Goal: Communication & Community: Answer question/provide support

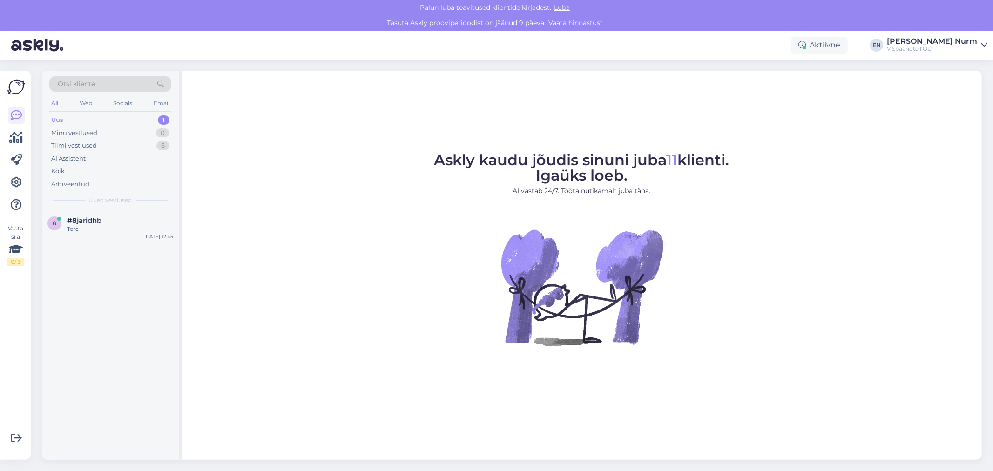
click at [88, 121] on div "Uus 1" at bounding box center [110, 120] width 122 height 13
click at [123, 226] on div "Tere" at bounding box center [120, 229] width 106 height 8
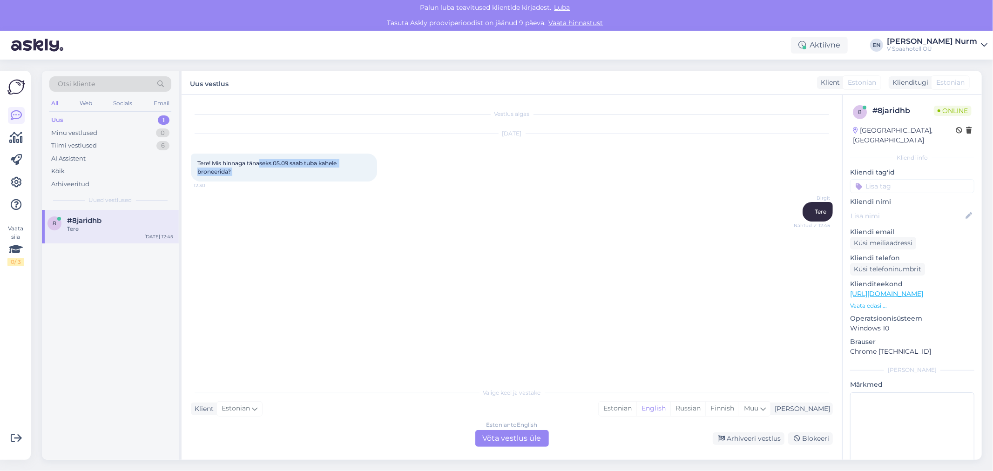
drag, startPoint x: 270, startPoint y: 163, endPoint x: 373, endPoint y: 194, distance: 107.3
click at [373, 194] on div "Vestlus algas [DATE] Tere! Mis hinnaga tänaseks 05.09 saab tuba [PERSON_NAME] b…" at bounding box center [516, 239] width 651 height 271
click at [470, 251] on div "Vestlus algas [DATE] Tere! Mis hinnaga tänaseks 05.09 saab tuba [PERSON_NAME] b…" at bounding box center [516, 239] width 651 height 271
click at [296, 226] on div "[PERSON_NAME] Nähtud ✓ 12:45" at bounding box center [512, 212] width 642 height 40
click at [292, 403] on div "Valige [PERSON_NAME] vastake Klient Estonian Mina Estonian English Russian Finn…" at bounding box center [512, 415] width 642 height 64
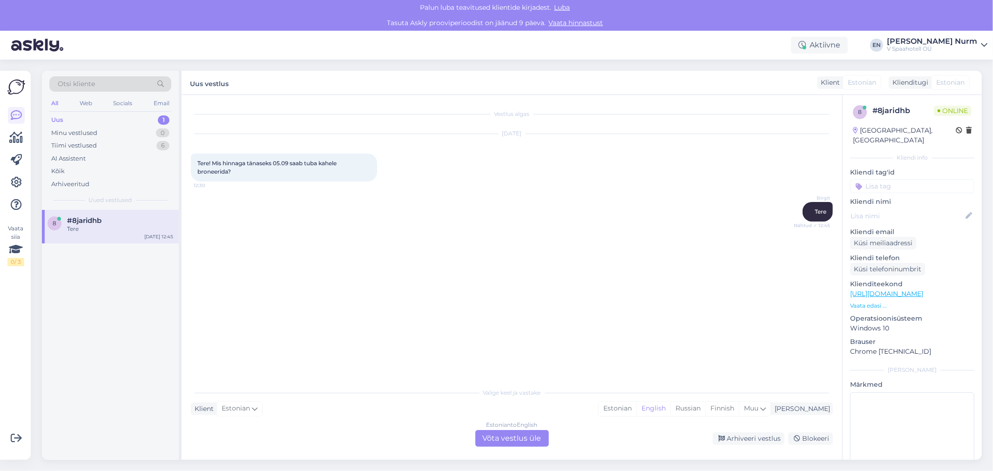
click at [520, 441] on div "Estonian to English Võta vestlus üle" at bounding box center [513, 438] width 74 height 17
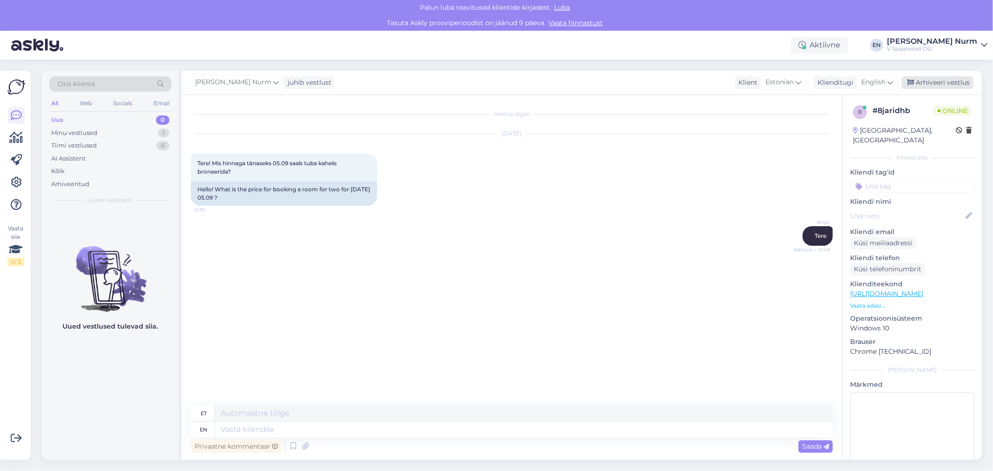
click at [942, 79] on div "Arhiveeri vestlus" at bounding box center [938, 82] width 72 height 13
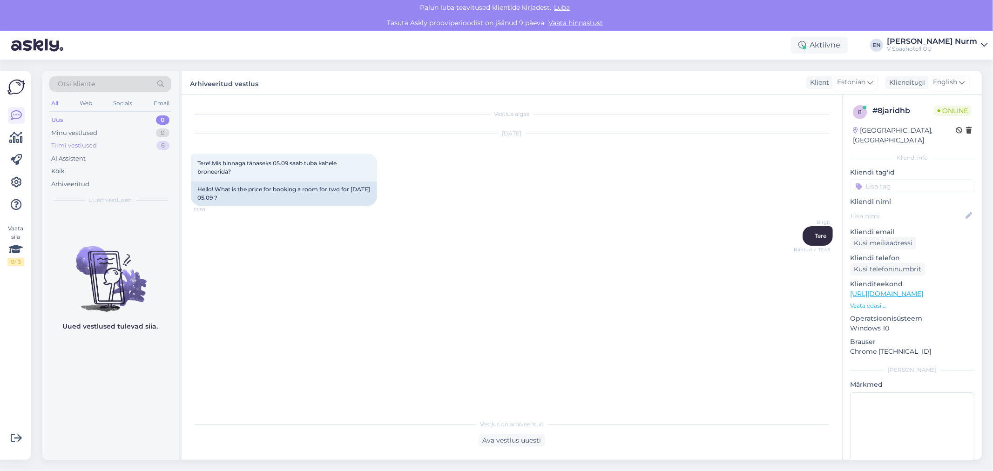
click at [104, 143] on div "Tiimi vestlused 6" at bounding box center [110, 145] width 122 height 13
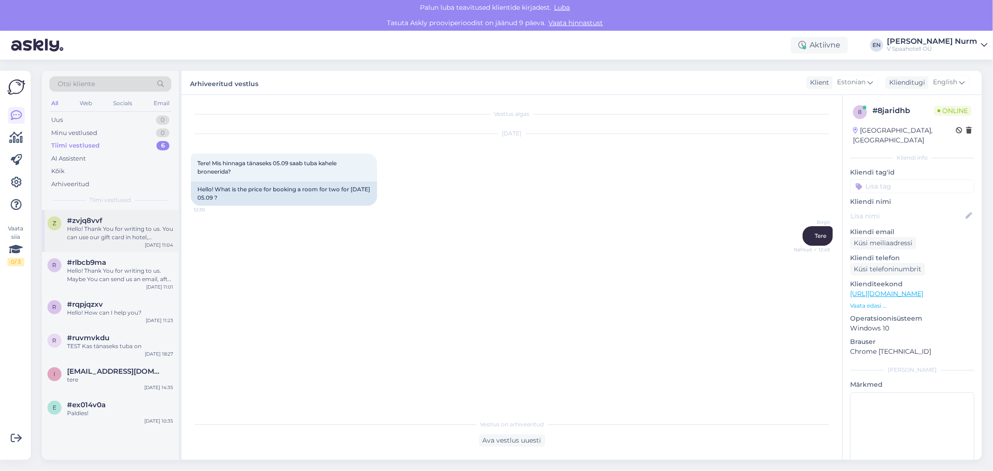
click at [137, 237] on div "Hello! Thank You for writing to us. You can use our gift card in hotel, restaur…" at bounding box center [120, 233] width 106 height 17
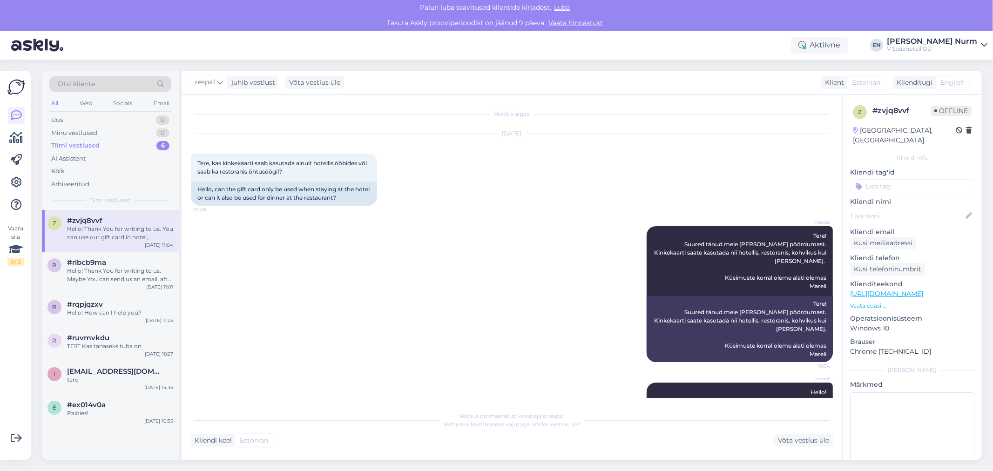
scroll to position [164, 0]
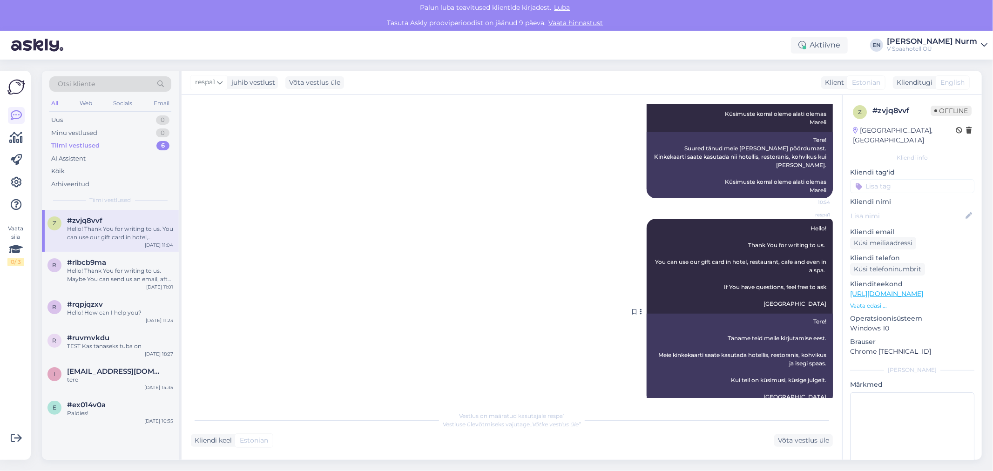
drag, startPoint x: 736, startPoint y: 359, endPoint x: 776, endPoint y: 359, distance: 39.6
click at [776, 359] on div "Tere! Täname teid meile kirjutamise eest. Meie kinkekaarti saate kasutada hotel…" at bounding box center [740, 359] width 186 height 91
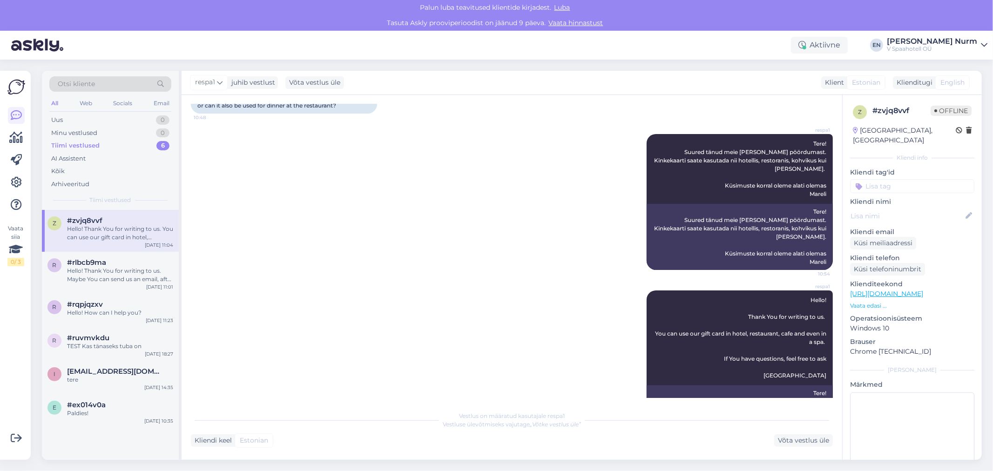
scroll to position [8, 0]
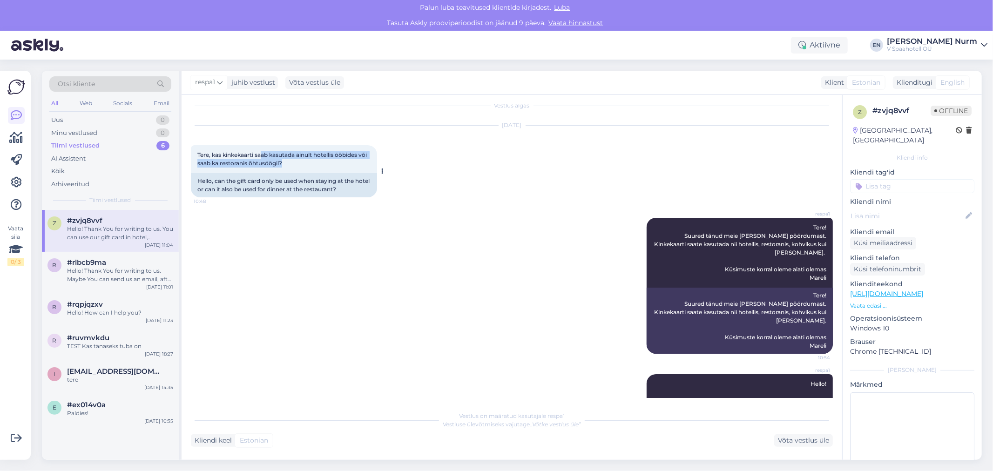
drag, startPoint x: 263, startPoint y: 153, endPoint x: 340, endPoint y: 160, distance: 77.2
click at [340, 160] on div "Tere, kas kinkekaarti saab kasutada ainult hotellis ööbides või saab ka restora…" at bounding box center [284, 159] width 186 height 28
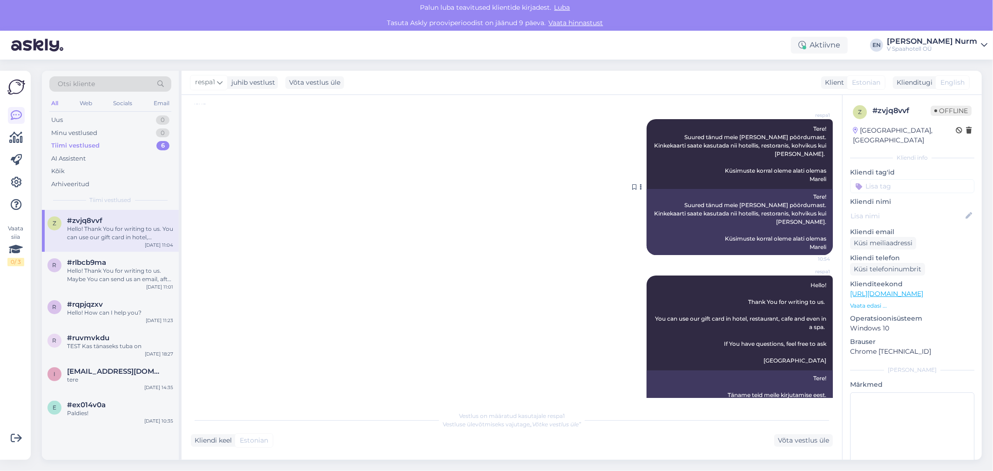
scroll to position [0, 0]
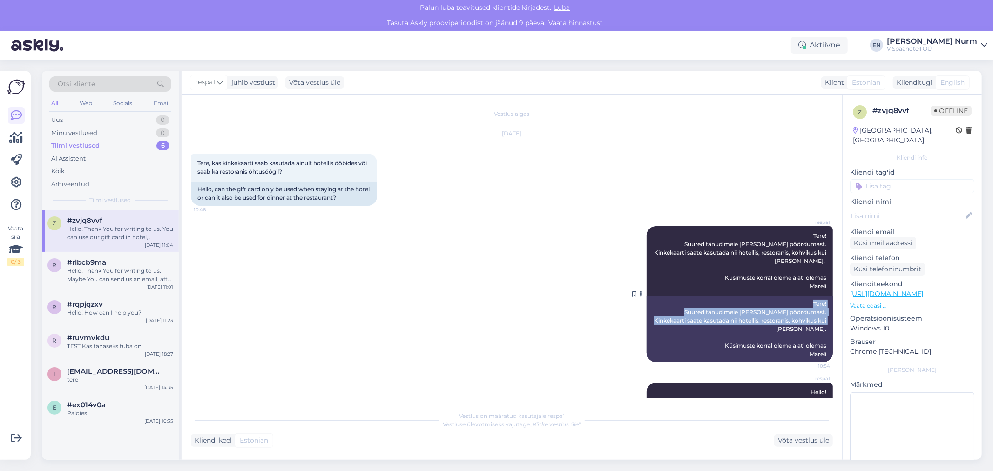
drag, startPoint x: 723, startPoint y: 299, endPoint x: 817, endPoint y: 311, distance: 95.4
click at [817, 311] on div "Tere! Suured tänud meie [PERSON_NAME] pöördumast. Kinkekaarti saate kasutada ni…" at bounding box center [740, 329] width 186 height 66
click at [796, 313] on div "Tere! Suured tänud meie [PERSON_NAME] pöördumast. Kinkekaarti saate kasutada ni…" at bounding box center [740, 329] width 186 height 66
drag, startPoint x: 814, startPoint y: 288, endPoint x: 816, endPoint y: 299, distance: 11.0
click at [816, 299] on div "Tere! Suured tänud meie [PERSON_NAME] pöördumast. Kinkekaarti saate kasutada ni…" at bounding box center [740, 329] width 186 height 66
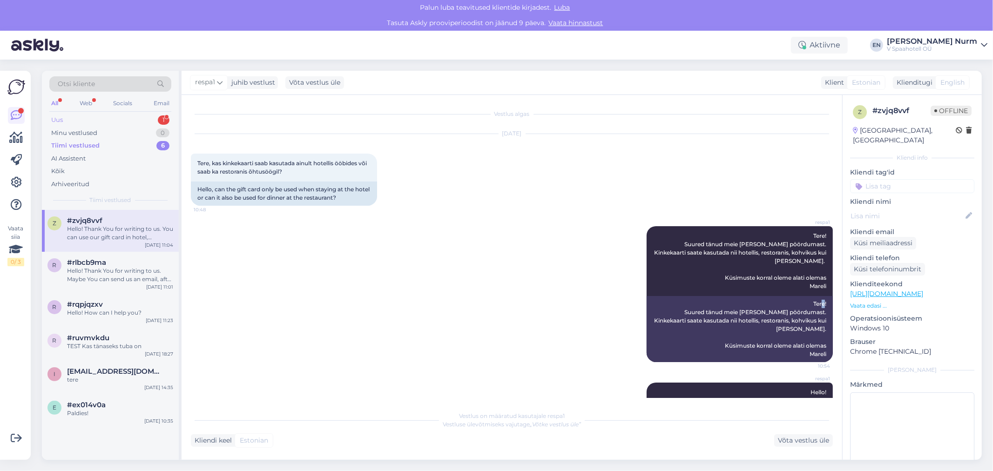
click at [80, 116] on div "Uus 1" at bounding box center [110, 120] width 122 height 13
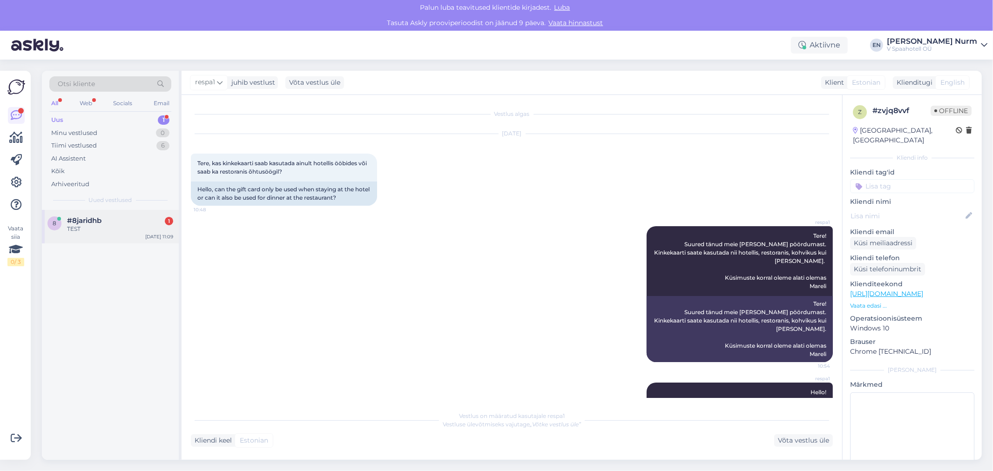
click at [90, 225] on div "TEST" at bounding box center [120, 229] width 106 height 8
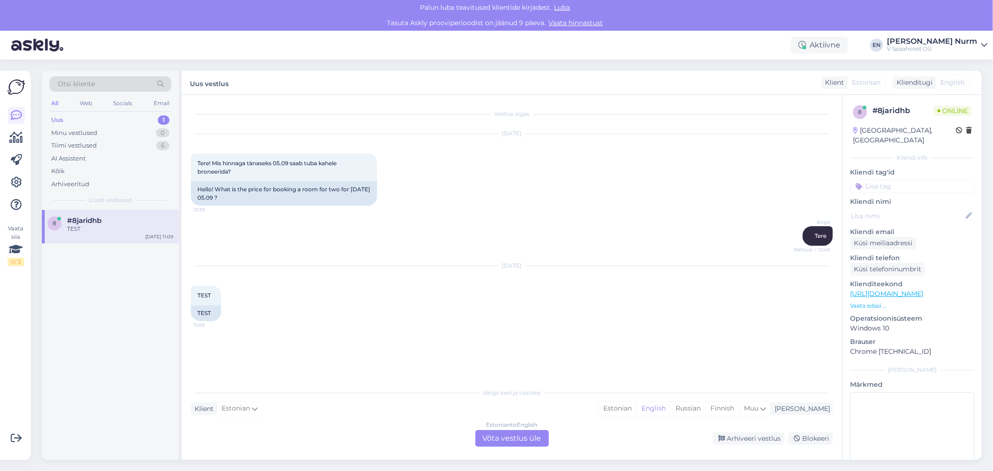
click at [506, 441] on div "Estonian to English Võta vestlus üle" at bounding box center [513, 438] width 74 height 17
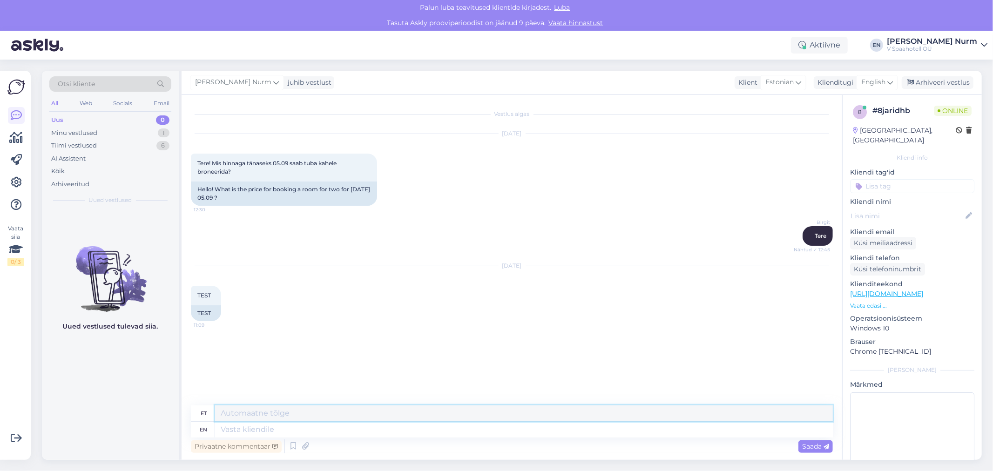
click at [247, 417] on textarea at bounding box center [524, 414] width 618 height 16
click at [247, 414] on textarea at bounding box center [524, 414] width 618 height 16
click at [244, 432] on textarea at bounding box center [524, 430] width 618 height 16
click at [257, 410] on textarea at bounding box center [524, 414] width 618 height 16
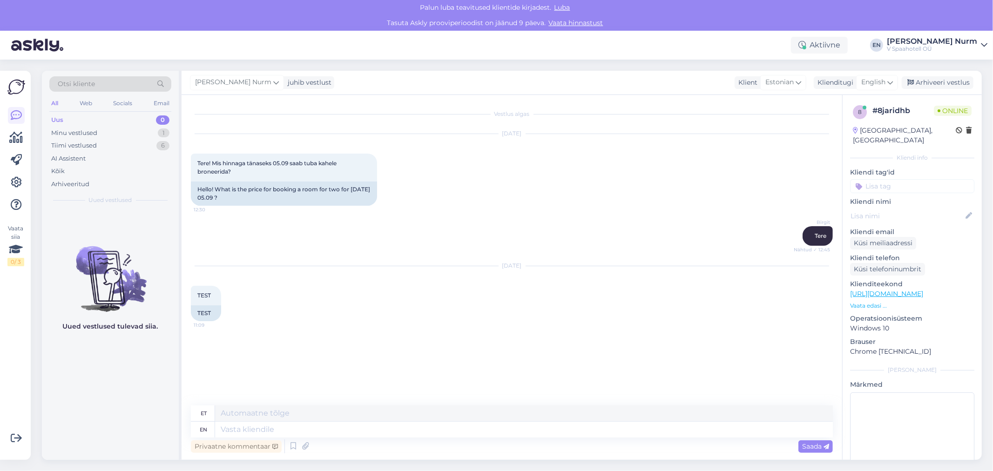
click at [194, 414] on div "et" at bounding box center [203, 414] width 24 height 16
click at [199, 410] on div "et" at bounding box center [203, 414] width 24 height 16
click at [245, 418] on textarea at bounding box center [524, 414] width 618 height 16
type textarea "TERE"
click at [808, 450] on div "Saada" at bounding box center [816, 447] width 34 height 13
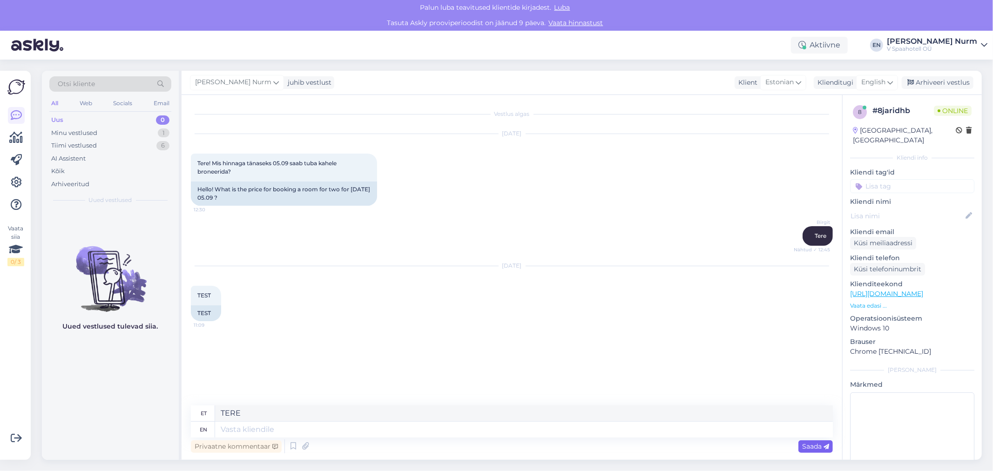
click at [811, 446] on span "Saada" at bounding box center [816, 446] width 27 height 8
click at [787, 414] on textarea "TERE" at bounding box center [524, 414] width 618 height 16
click at [303, 417] on textarea "TERE" at bounding box center [524, 414] width 618 height 16
click at [296, 430] on textarea at bounding box center [524, 430] width 618 height 16
click at [295, 422] on textarea at bounding box center [524, 430] width 618 height 16
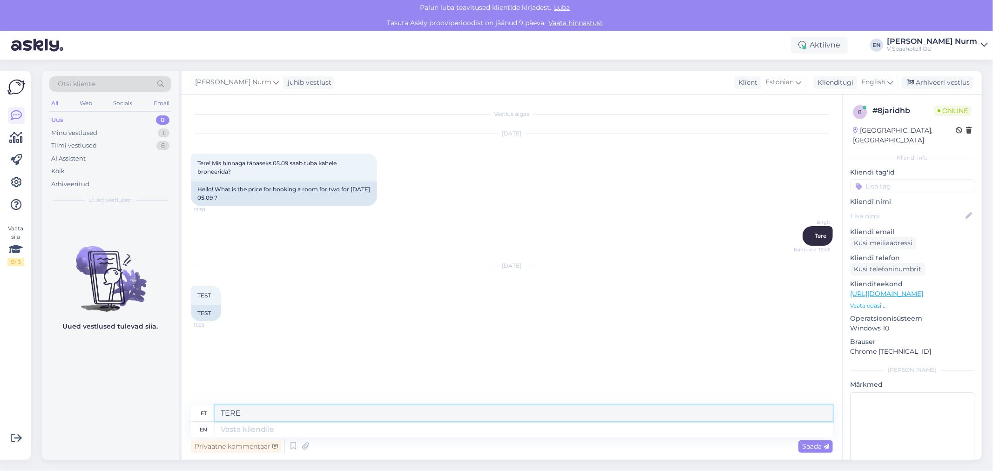
click at [300, 412] on textarea "TERE" at bounding box center [524, 414] width 618 height 16
click at [294, 430] on textarea at bounding box center [524, 430] width 618 height 16
click at [252, 412] on textarea "TERE" at bounding box center [524, 414] width 618 height 16
click at [245, 426] on textarea at bounding box center [524, 430] width 618 height 16
click at [244, 431] on textarea at bounding box center [524, 430] width 618 height 16
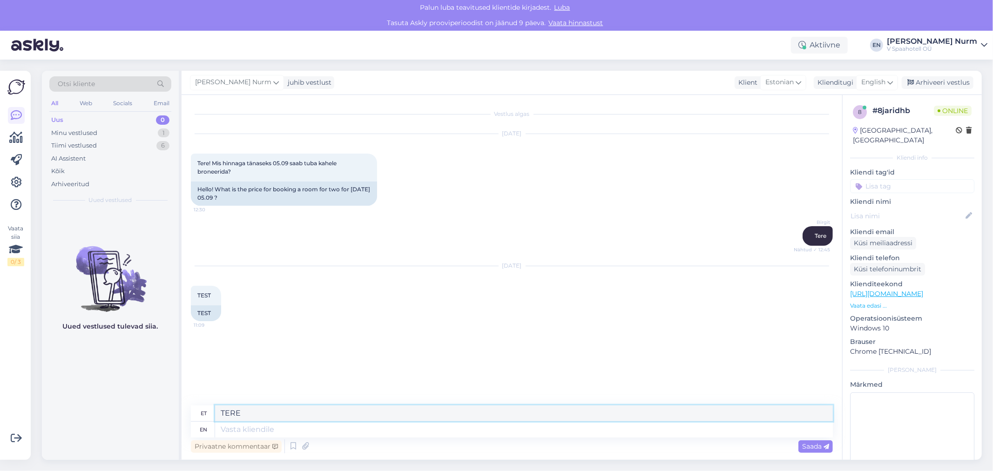
click at [252, 414] on textarea "TERE" at bounding box center [524, 414] width 618 height 16
drag, startPoint x: 244, startPoint y: 435, endPoint x: 247, endPoint y: 429, distance: 6.5
click at [247, 429] on textarea at bounding box center [524, 430] width 618 height 16
click at [204, 435] on div "en" at bounding box center [203, 430] width 7 height 16
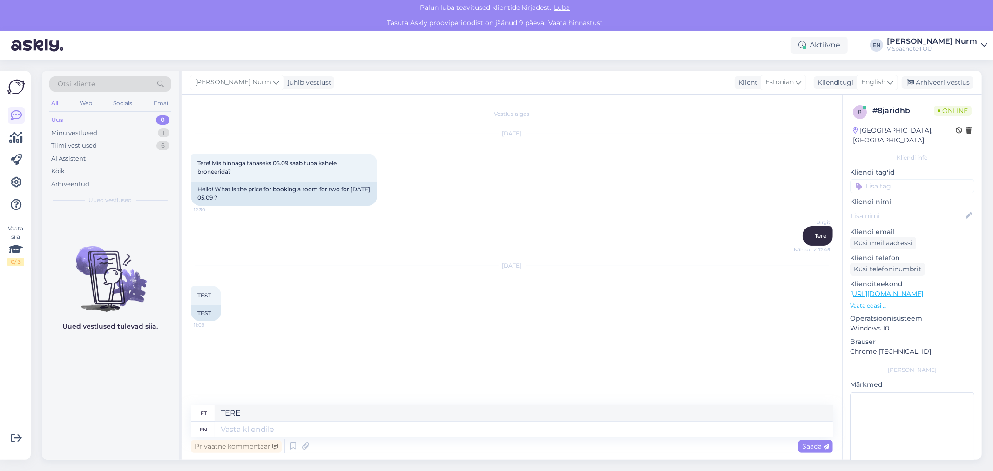
click at [204, 424] on div "en" at bounding box center [203, 430] width 7 height 16
click at [204, 414] on div "et" at bounding box center [204, 414] width 6 height 16
drag, startPoint x: 206, startPoint y: 411, endPoint x: 216, endPoint y: 404, distance: 12.0
click at [209, 408] on div "et" at bounding box center [203, 414] width 24 height 16
click at [235, 436] on textarea at bounding box center [524, 430] width 618 height 16
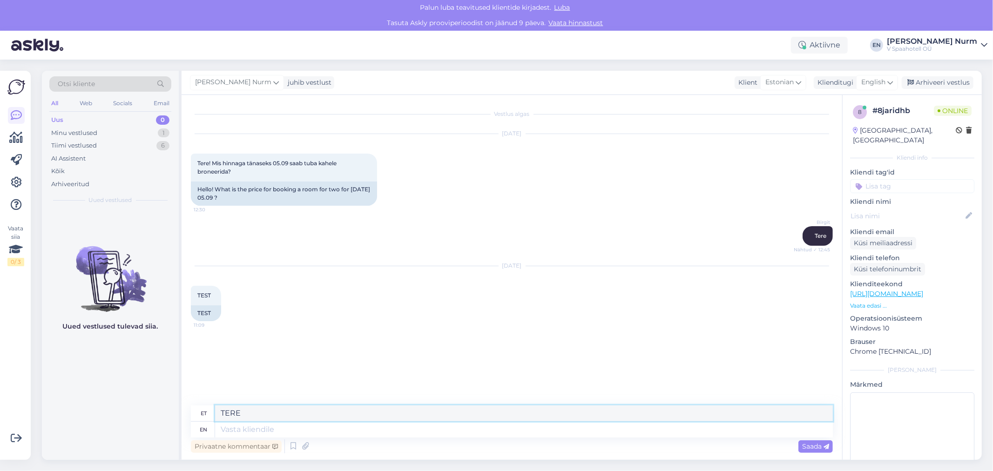
drag, startPoint x: 248, startPoint y: 412, endPoint x: 152, endPoint y: 414, distance: 96.0
click at [152, 414] on div "Otsi kliente All Web Socials Email Uus 0 Minu vestlused 1 Tiimi vestlused 6 AI …" at bounding box center [512, 265] width 940 height 389
click at [323, 430] on textarea at bounding box center [524, 430] width 618 height 16
type textarea "HELLO"
type textarea "TERE"
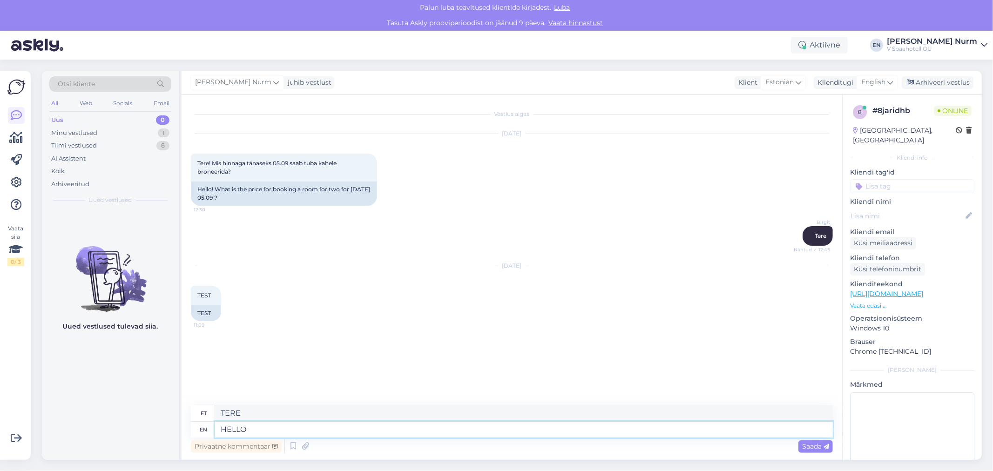
drag, startPoint x: 244, startPoint y: 428, endPoint x: 106, endPoint y: 427, distance: 137.4
click at [107, 427] on div "Otsi kliente All Web Socials Email Uus 0 Minu vestlused 1 Tiimi vestlused 6 AI …" at bounding box center [512, 265] width 940 height 389
click at [239, 415] on textarea at bounding box center [524, 414] width 618 height 16
click at [236, 433] on textarea at bounding box center [524, 430] width 618 height 16
click at [241, 419] on textarea at bounding box center [524, 414] width 618 height 16
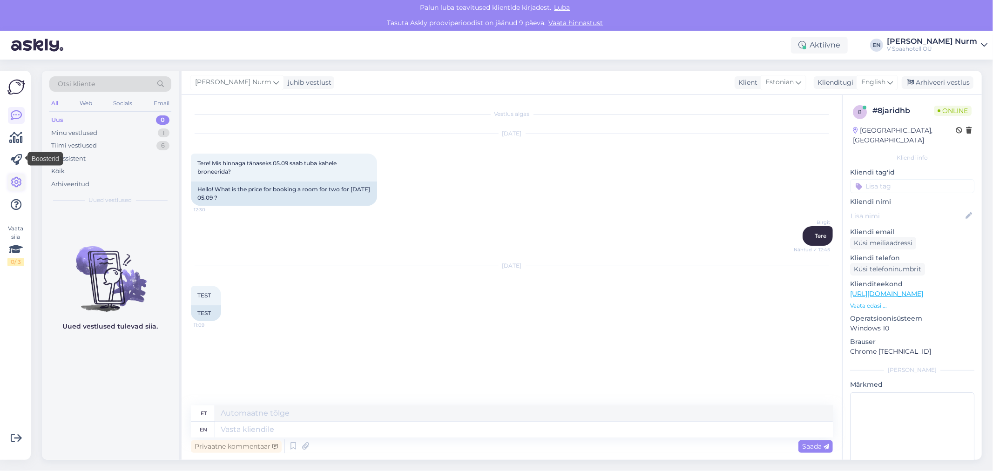
click at [20, 178] on icon at bounding box center [16, 182] width 11 height 11
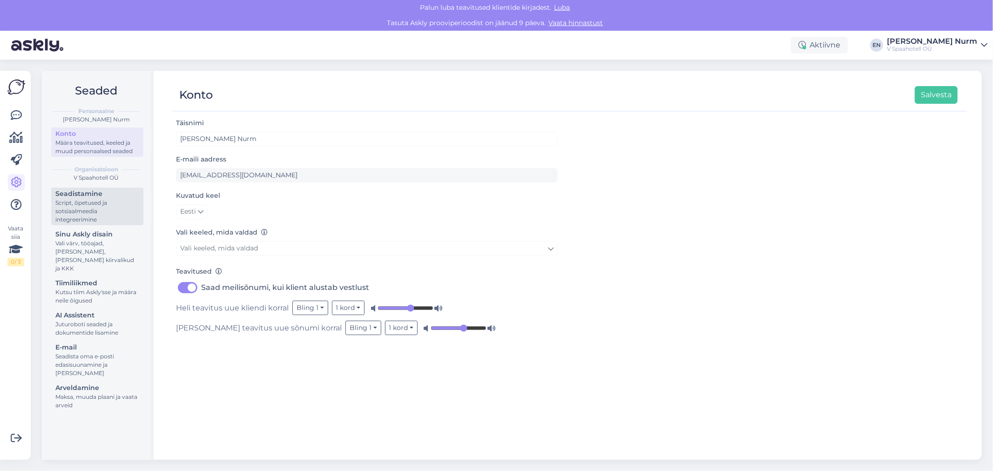
click at [94, 202] on div "Script, õpetused ja sotsiaalmeedia integreerimine" at bounding box center [97, 211] width 84 height 25
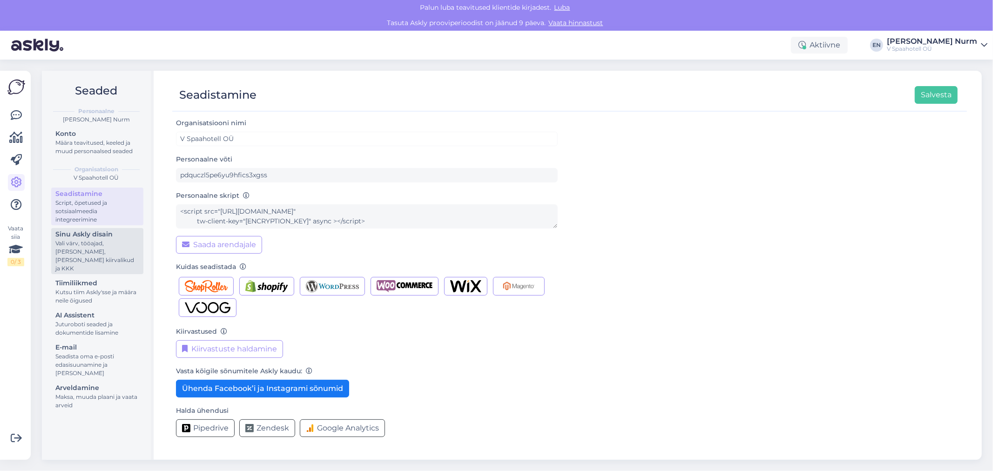
click at [85, 252] on div "Vali värv, tööajad, [PERSON_NAME], [PERSON_NAME] kiirvalikud ja KKK" at bounding box center [97, 256] width 84 height 34
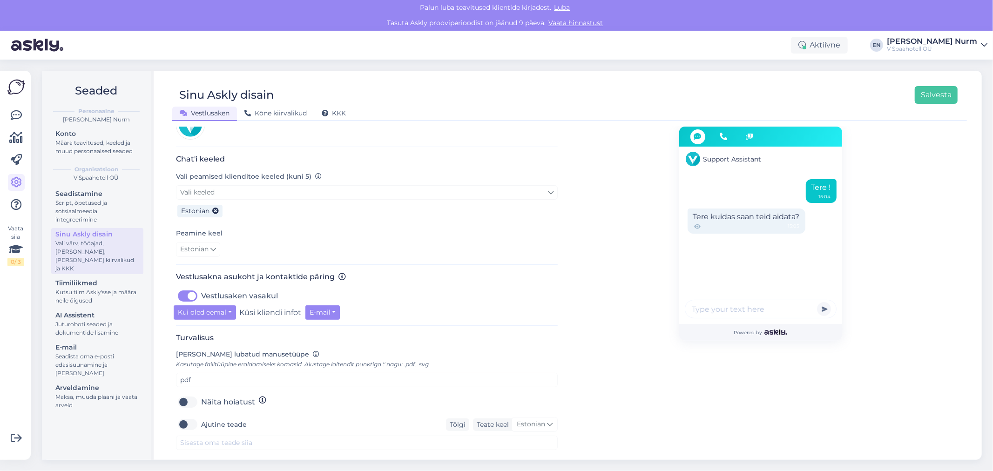
scroll to position [182, 0]
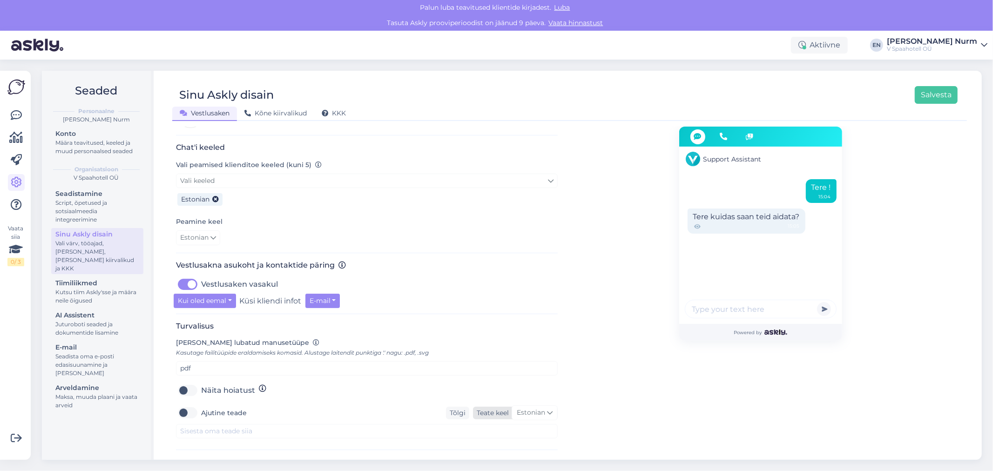
click at [491, 408] on div "Teate keel" at bounding box center [491, 413] width 36 height 10
click at [464, 407] on div "Tõlgi" at bounding box center [457, 413] width 23 height 13
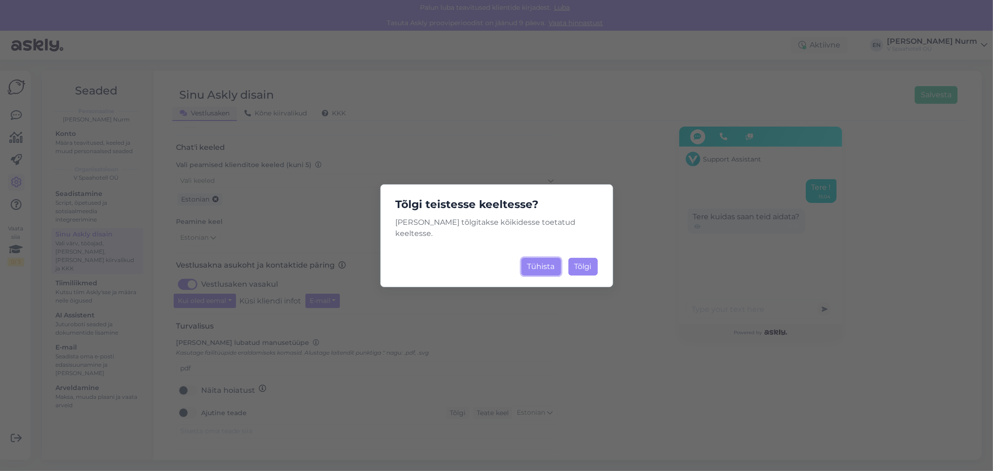
click at [561, 258] on button "Tühista" at bounding box center [542, 267] width 40 height 18
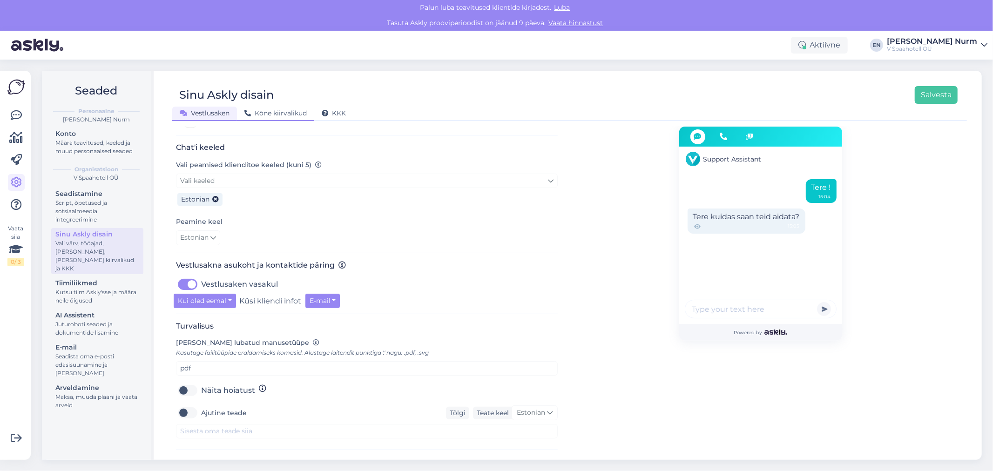
click at [278, 112] on span "Kõne kiirvalikud" at bounding box center [276, 113] width 62 height 8
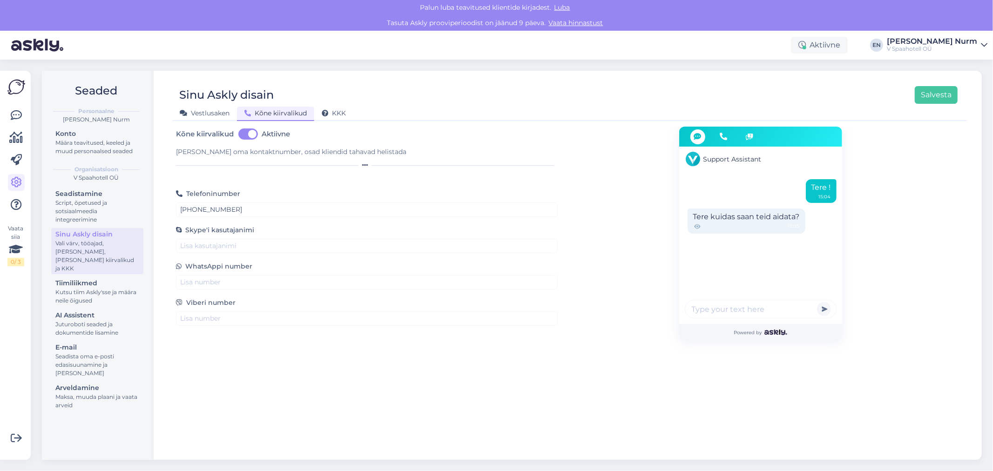
click at [339, 106] on div "Vestlusaken Kõne kiirvalikud KKK" at bounding box center [565, 112] width 786 height 16
click at [339, 109] on span "KKK" at bounding box center [334, 113] width 24 height 8
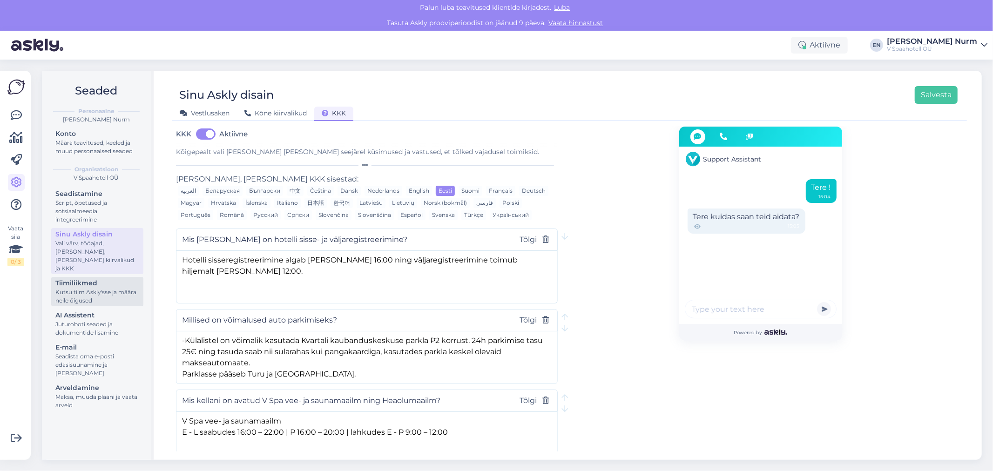
click at [75, 288] on div "Kutsu tiim Askly'sse ja määra neile õigused" at bounding box center [97, 296] width 84 height 17
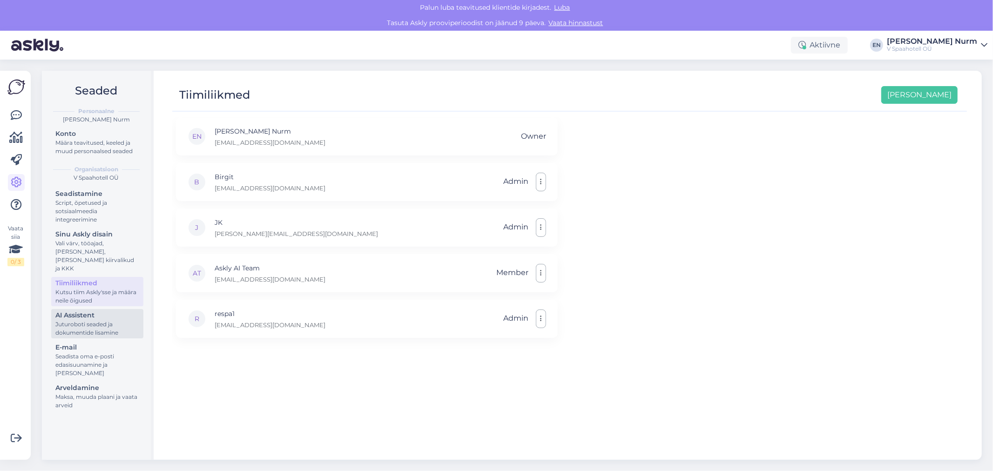
click at [77, 320] on div "Juturoboti seaded ja dokumentide lisamine" at bounding box center [97, 328] width 84 height 17
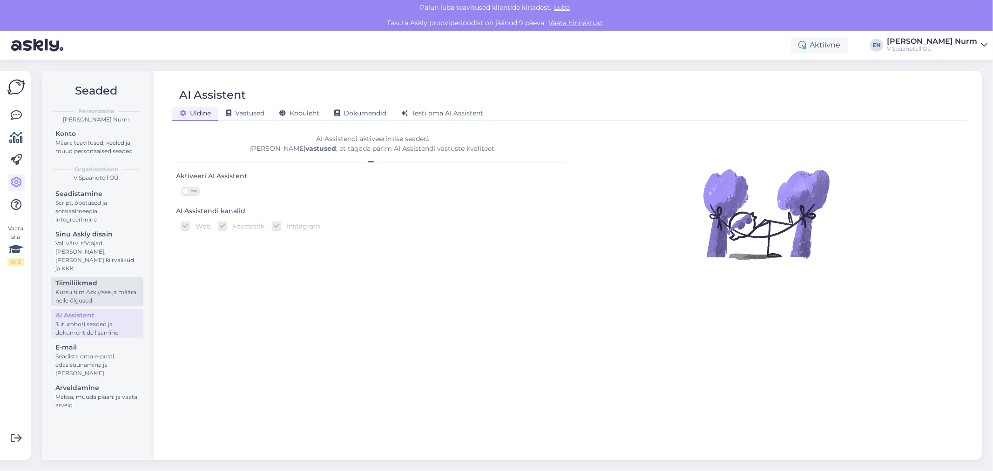
click at [94, 288] on div "Kutsu tiim Askly'sse ja määra neile õigused" at bounding box center [97, 296] width 84 height 17
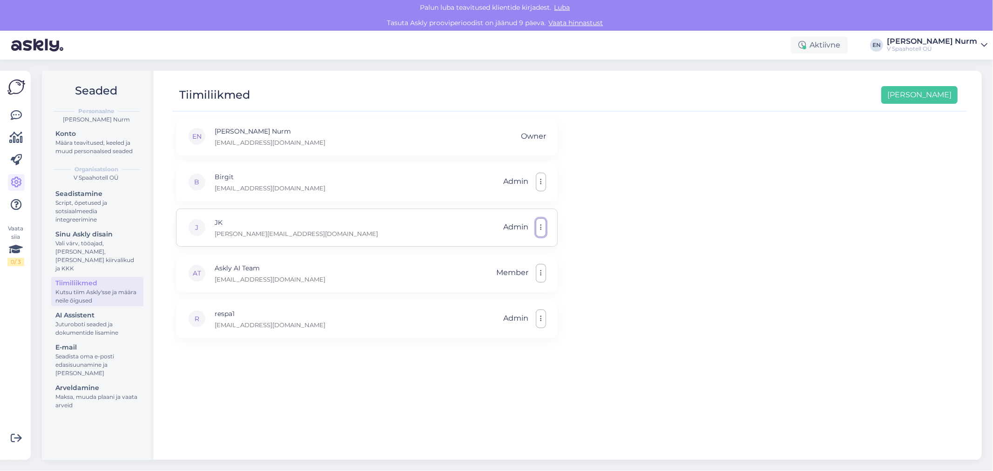
click at [540, 224] on icon "button" at bounding box center [541, 227] width 2 height 7
click at [682, 246] on div "EN [PERSON_NAME] Nurm [EMAIL_ADDRESS][DOMAIN_NAME] Owner B [PERSON_NAME] [PERSO…" at bounding box center [569, 284] width 795 height 334
click at [16, 113] on icon at bounding box center [16, 115] width 11 height 11
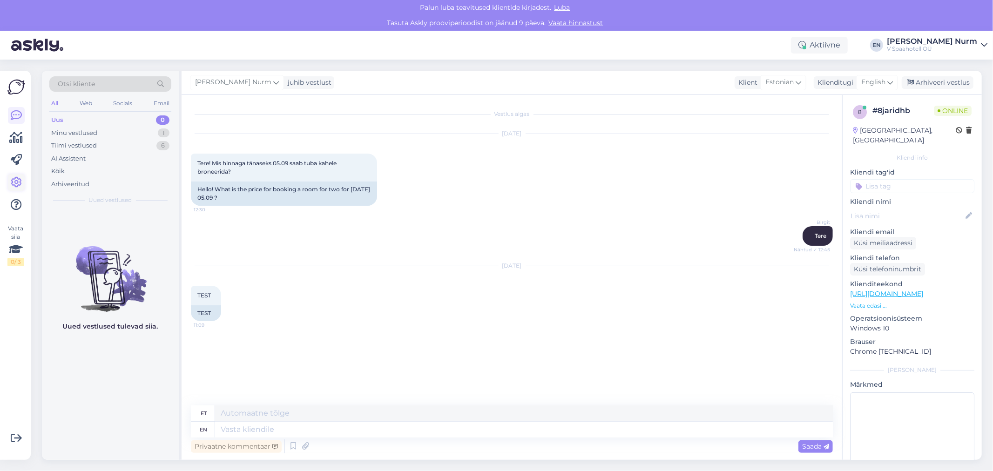
click at [22, 177] on link at bounding box center [16, 182] width 17 height 17
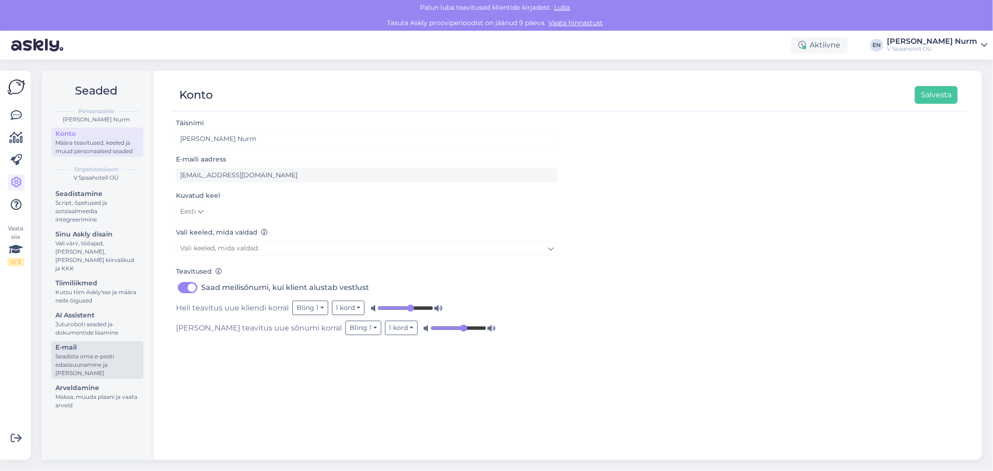
click at [98, 353] on div "Seadista oma e-posti edasisuunamine ja [PERSON_NAME]" at bounding box center [97, 365] width 84 height 25
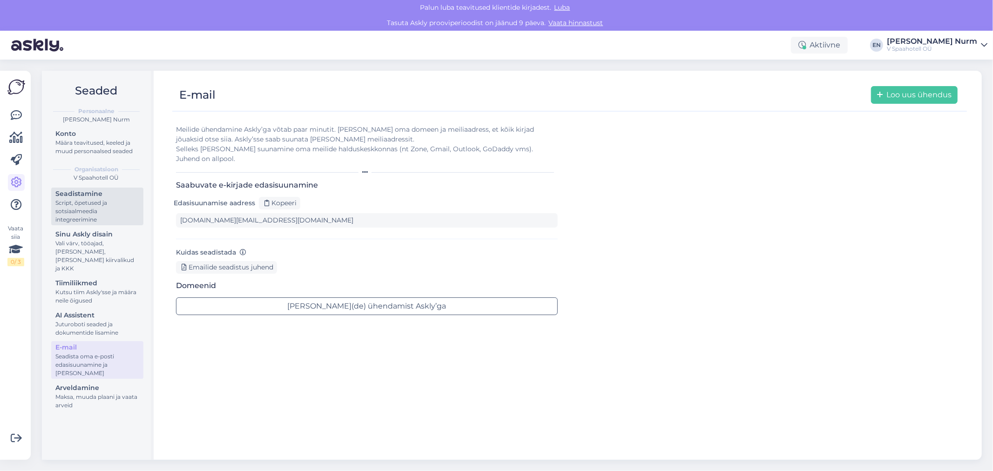
click at [80, 201] on div "Script, õpetused ja sotsiaalmeedia integreerimine" at bounding box center [97, 211] width 84 height 25
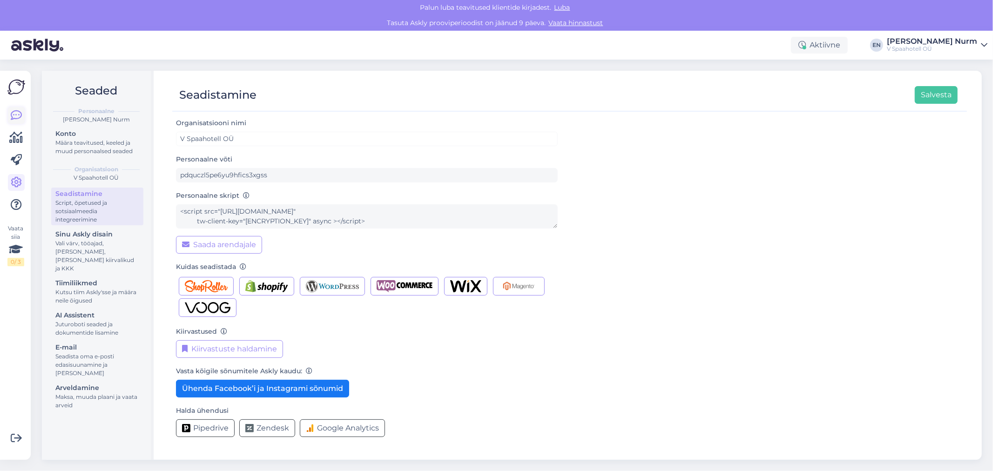
click at [12, 110] on icon at bounding box center [16, 115] width 11 height 11
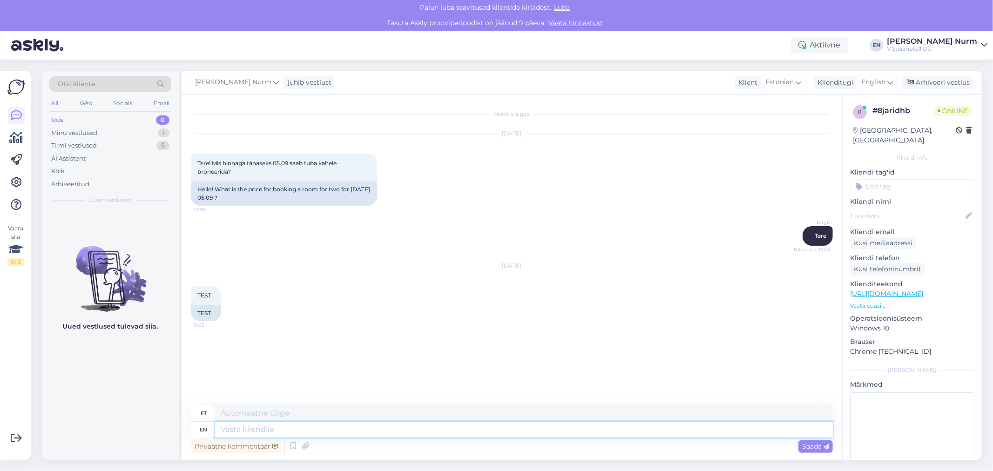
click at [250, 432] on textarea at bounding box center [524, 430] width 618 height 16
click at [264, 412] on textarea at bounding box center [524, 414] width 618 height 16
click at [267, 424] on textarea at bounding box center [524, 430] width 618 height 16
click at [290, 413] on textarea at bounding box center [524, 414] width 618 height 16
click at [291, 428] on textarea at bounding box center [524, 430] width 618 height 16
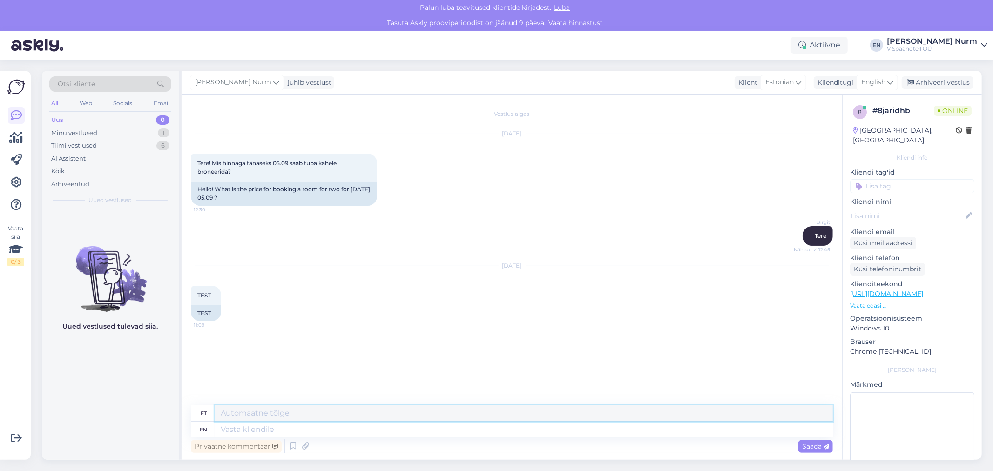
click at [299, 417] on textarea at bounding box center [524, 414] width 618 height 16
click at [300, 433] on textarea at bounding box center [524, 430] width 618 height 16
click at [303, 413] on textarea at bounding box center [524, 414] width 618 height 16
click at [262, 428] on textarea at bounding box center [524, 430] width 618 height 16
click at [91, 103] on div "Web" at bounding box center [86, 103] width 16 height 12
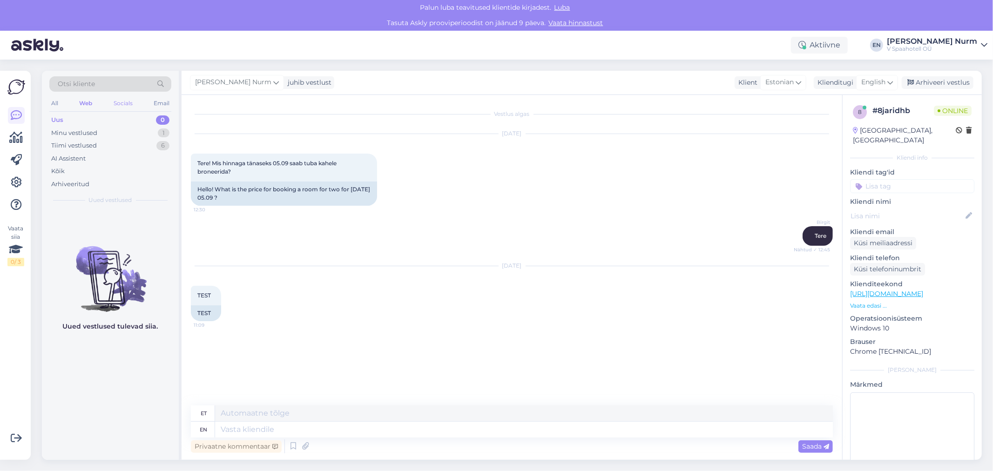
click at [126, 105] on div "Socials" at bounding box center [123, 103] width 23 height 12
click at [158, 102] on div "Email" at bounding box center [162, 103] width 20 height 12
click at [53, 104] on div "All" at bounding box center [54, 103] width 11 height 12
click at [789, 313] on div "[DATE] TEST 11:09 TEST" at bounding box center [512, 293] width 642 height 75
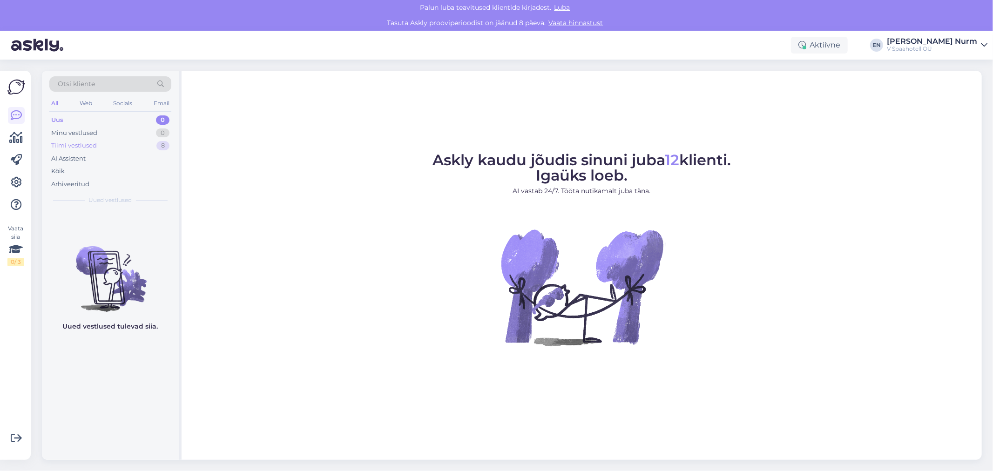
click at [73, 141] on div "Tiimi vestlused" at bounding box center [74, 145] width 46 height 9
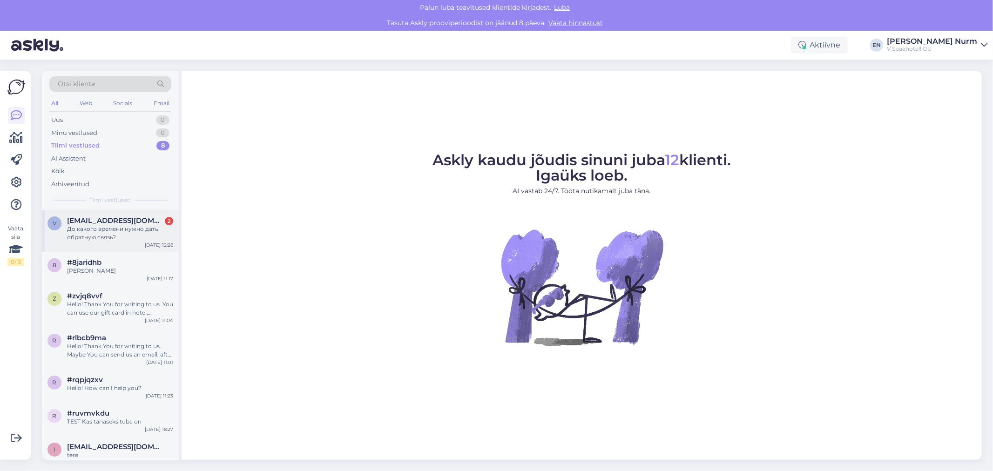
click at [96, 234] on div "До какого времени нужно дать обратную связь?" at bounding box center [120, 233] width 106 height 17
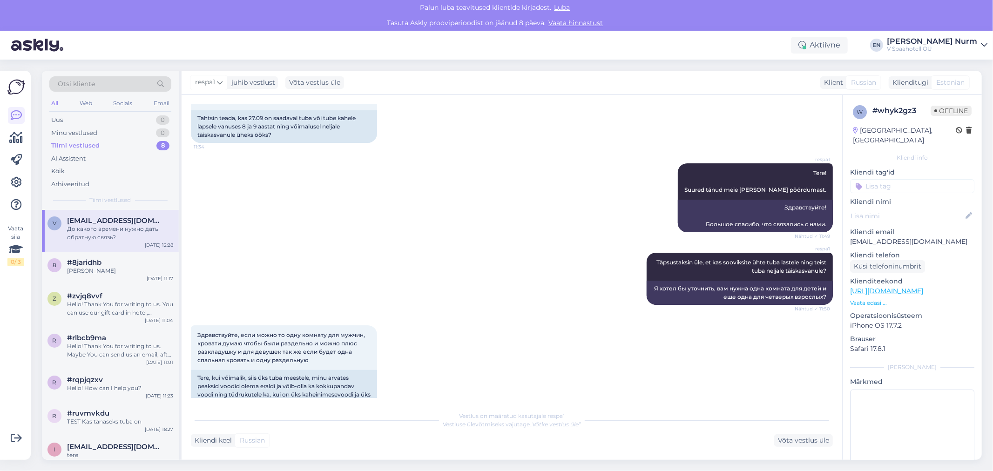
scroll to position [155, 0]
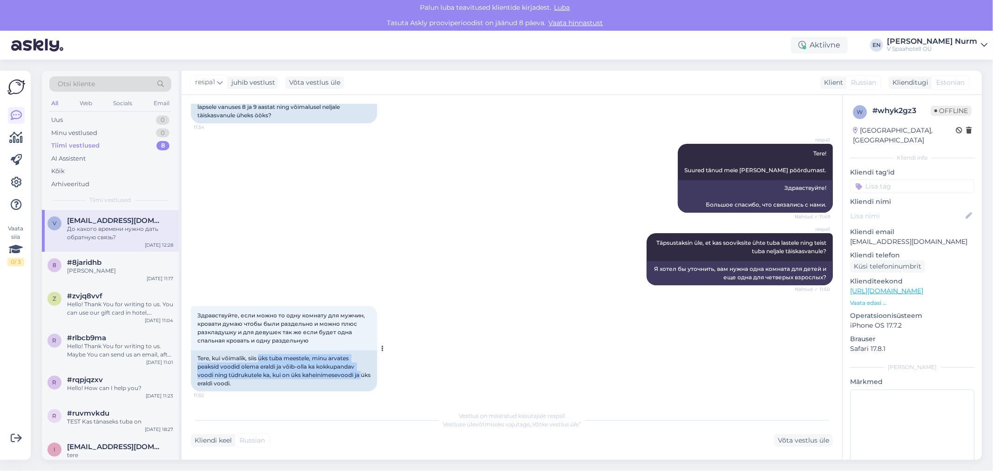
drag, startPoint x: 259, startPoint y: 359, endPoint x: 364, endPoint y: 387, distance: 108.6
click at [364, 387] on div "Tere, kui võimalik, siis üks tuba meestele, minu arvates peaksid voodid olema e…" at bounding box center [284, 371] width 186 height 41
click at [334, 384] on div "Tere, kui võimalik, siis üks tuba meestele, minu arvates peaksid voodid olema e…" at bounding box center [284, 371] width 186 height 41
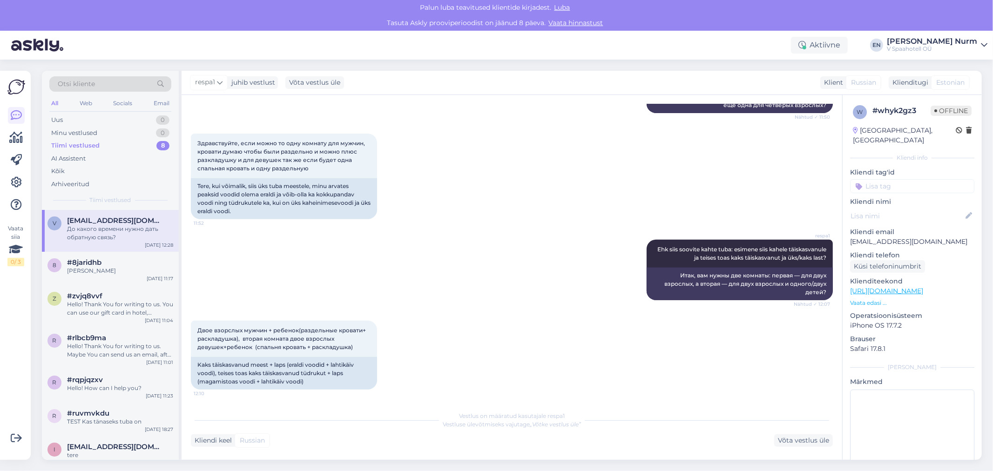
scroll to position [362, 0]
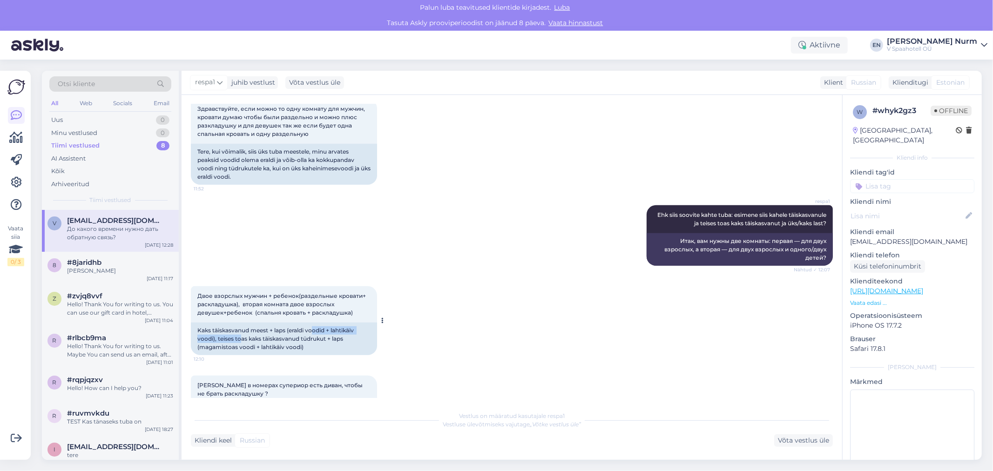
drag, startPoint x: 242, startPoint y: 342, endPoint x: 317, endPoint y: 353, distance: 75.2
click at [315, 342] on div "Kaks täiskasvanud meest + laps (eraldi voodid + lahtikäiv voodi), teises toas k…" at bounding box center [284, 339] width 186 height 33
click at [317, 353] on div "Kaks täiskasvanud meest + laps (eraldi voodid + lahtikäiv voodi), teises toas k…" at bounding box center [284, 339] width 186 height 33
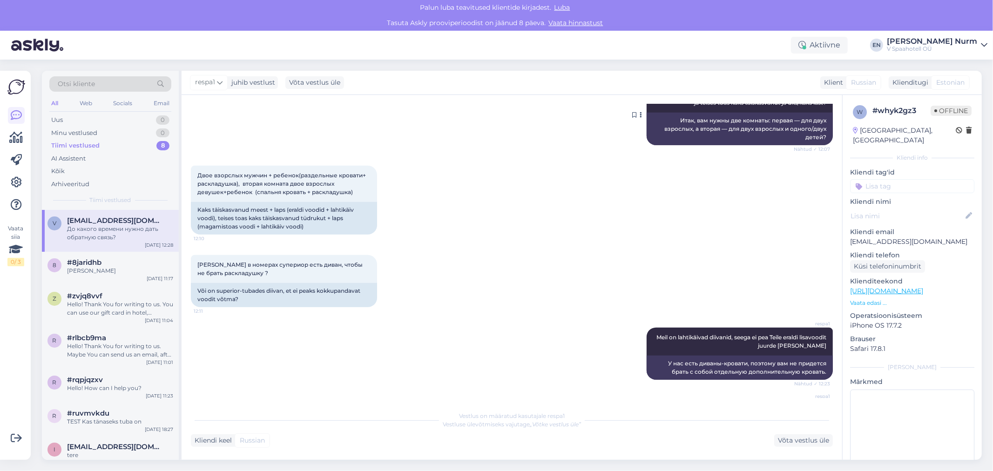
scroll to position [517, 0]
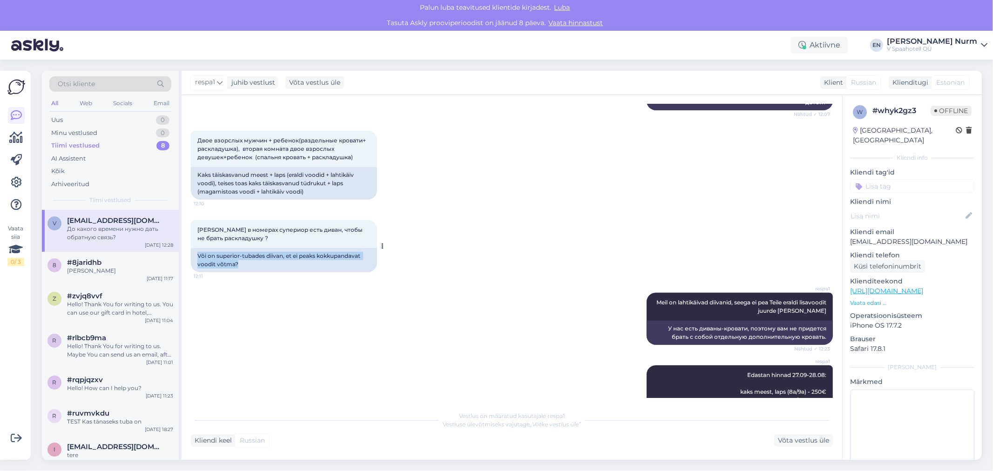
drag, startPoint x: 196, startPoint y: 260, endPoint x: 331, endPoint y: 272, distance: 135.2
click at [331, 272] on div "Või on superior-tubades diivan, et ei peaks kokkupandavat voodit võtma?" at bounding box center [284, 260] width 186 height 24
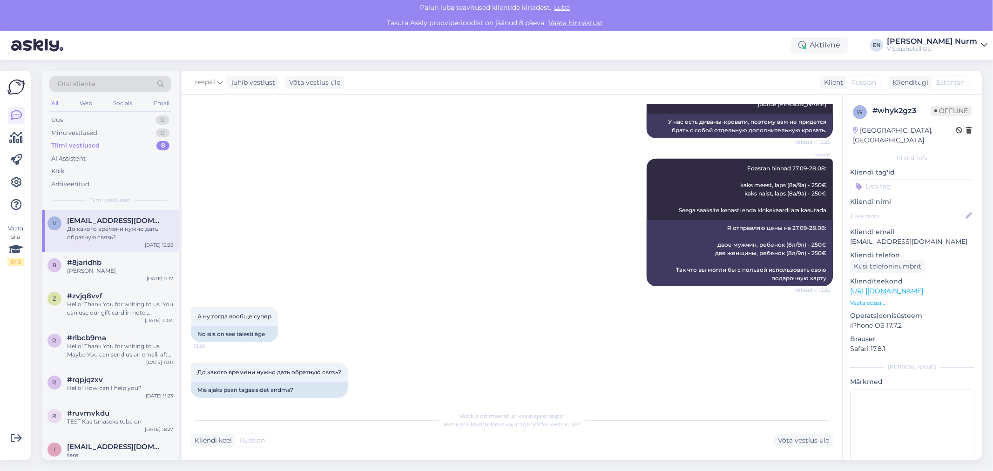
scroll to position [742, 0]
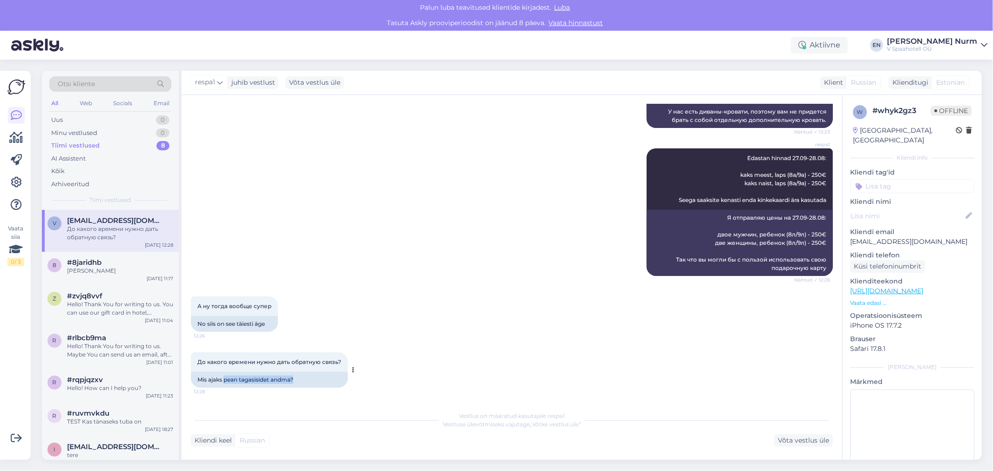
drag, startPoint x: 225, startPoint y: 376, endPoint x: 339, endPoint y: 382, distance: 114.3
click at [339, 382] on div "Mis ajaks pean tagasisidet andma?" at bounding box center [269, 380] width 157 height 16
click at [485, 299] on div "А ну тогда вообще супер 12:26 No siis on see täiesti äge" at bounding box center [512, 314] width 642 height 56
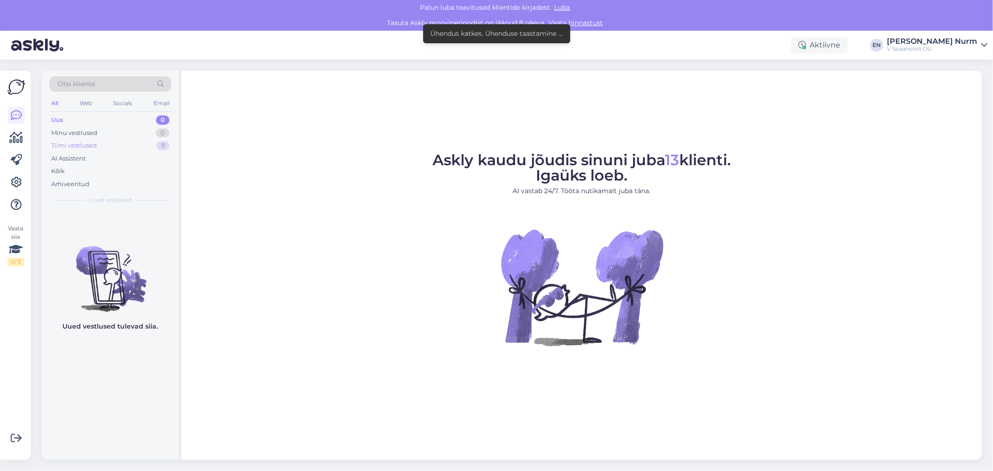
click at [82, 145] on div "Tiimi vestlused" at bounding box center [74, 145] width 46 height 9
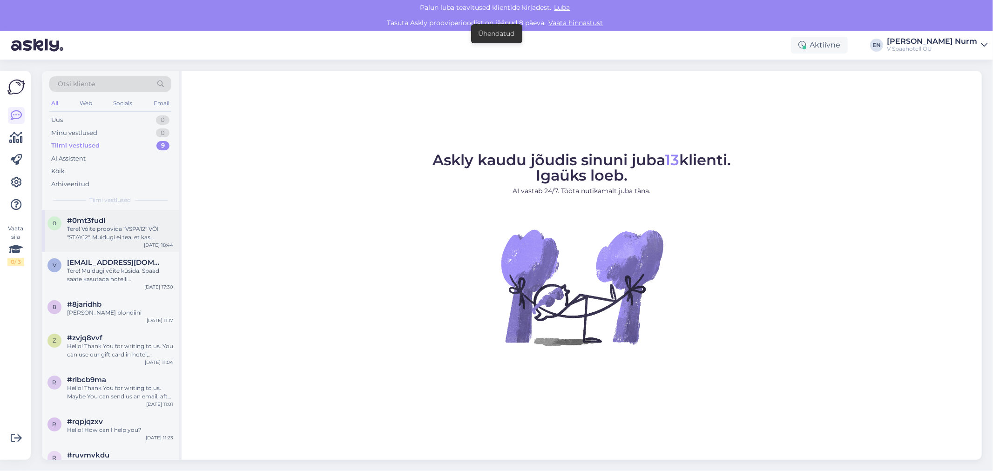
click at [124, 234] on div "Tere! Võite proovida "VSPA12" VÕI "STAY12". Muidugi ei tea, et kas Teie soovitu…" at bounding box center [120, 233] width 106 height 17
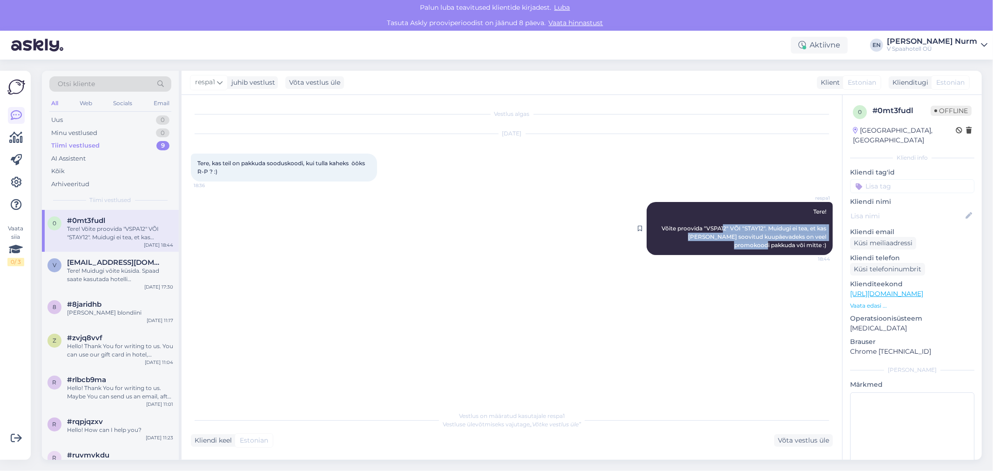
drag, startPoint x: 742, startPoint y: 229, endPoint x: 825, endPoint y: 238, distance: 83.8
click at [825, 238] on span "Tere! Võite proovida "VSPA12" VÕI "STAY12". Muidugi ei tea, et kas Teie soovitu…" at bounding box center [745, 228] width 166 height 41
click at [786, 241] on div "respa1 Tere! Võite proovida "VSPA12" VÕI "STAY12". Muidugi ei tea, et kas Teie …" at bounding box center [740, 228] width 186 height 53
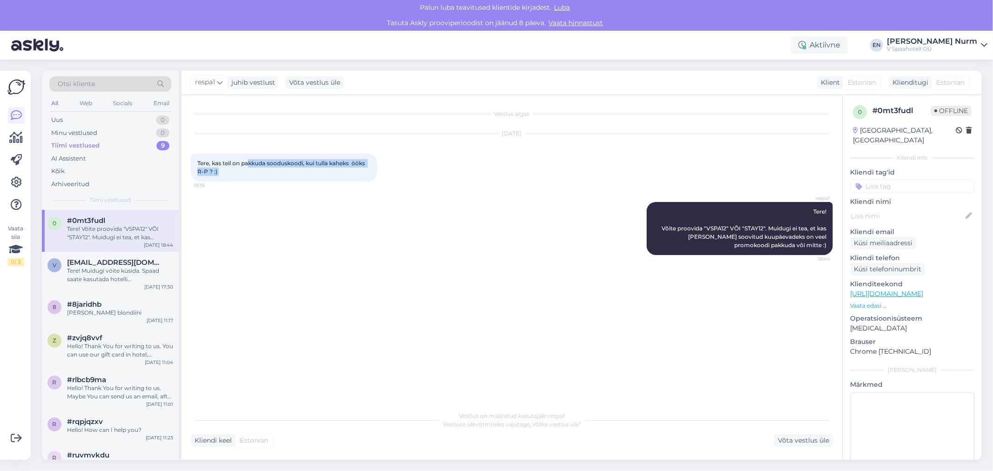
drag, startPoint x: 248, startPoint y: 163, endPoint x: 379, endPoint y: 162, distance: 130.9
click at [377, 162] on div "Tere, kas teil on pakkuda sooduskoodi, kui tulla kaheks ööks R-P ? :) 18:36" at bounding box center [284, 168] width 186 height 28
click at [94, 278] on div "Tere! Muidugi võite küsida. Spaad saate kasutada hotelli sisseregistreerimisest…" at bounding box center [120, 275] width 106 height 17
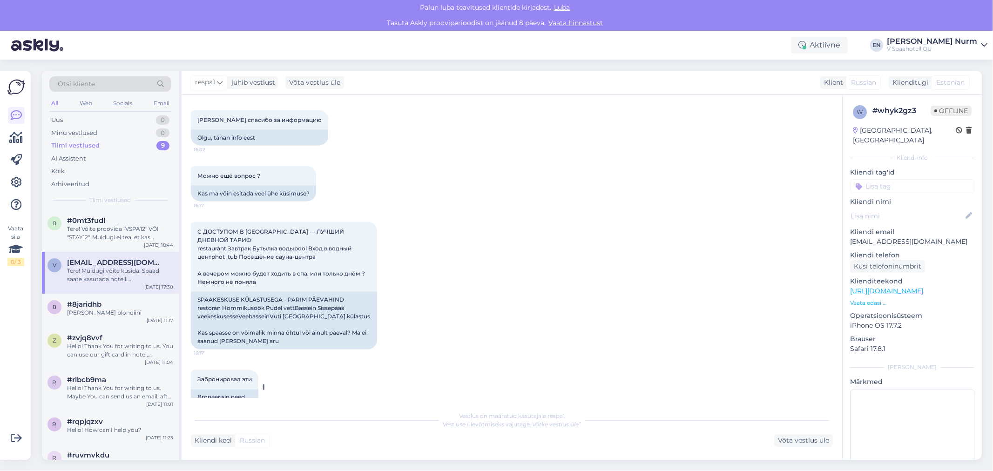
scroll to position [1267, 0]
drag, startPoint x: 299, startPoint y: 339, endPoint x: 367, endPoint y: 347, distance: 68.0
click at [367, 347] on div "SPAAKESKUSE KÜLASTUSEGA - PARIM PÄEVAHIND restoran Hommikusöök Pudel vettBassei…" at bounding box center [284, 321] width 186 height 58
click at [313, 350] on div "SPAAKESKUSE KÜLASTUSEGA - PARIM PÄEVAHIND restoran Hommikusöök Pudel vettBassei…" at bounding box center [284, 321] width 186 height 58
drag, startPoint x: 250, startPoint y: 337, endPoint x: 380, endPoint y: 340, distance: 130.5
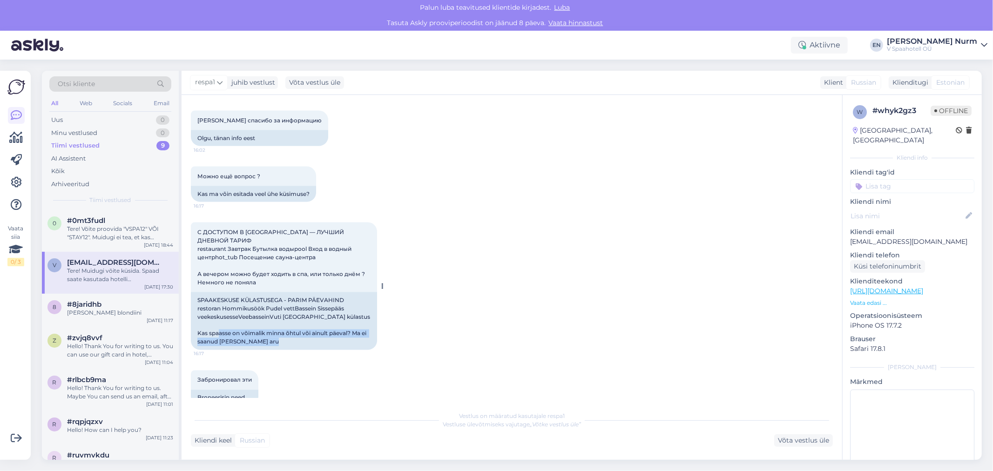
click at [377, 340] on div "С ДОСТУПОМ В СПА-ЦЕНТР — ЛУЧШИЙ ДНЕВНОЙ ТАРИФ restaurant Завтрак Бутылка водыpo…" at bounding box center [284, 287] width 186 height 128
click at [347, 349] on div "SPAAKESKUSE KÜLASTUSEGA - PARIM PÄEVAHIND restoran Hommikusöök Pudel vettBassei…" at bounding box center [284, 321] width 186 height 58
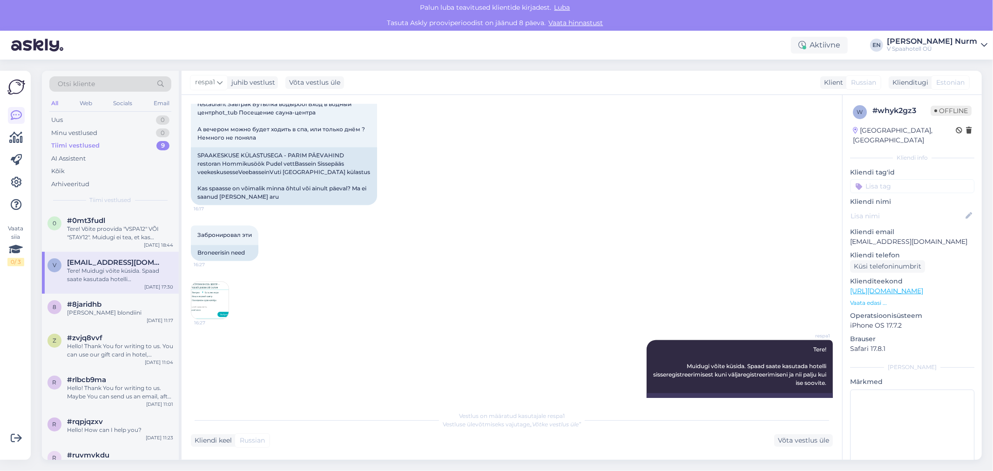
scroll to position [1474, 0]
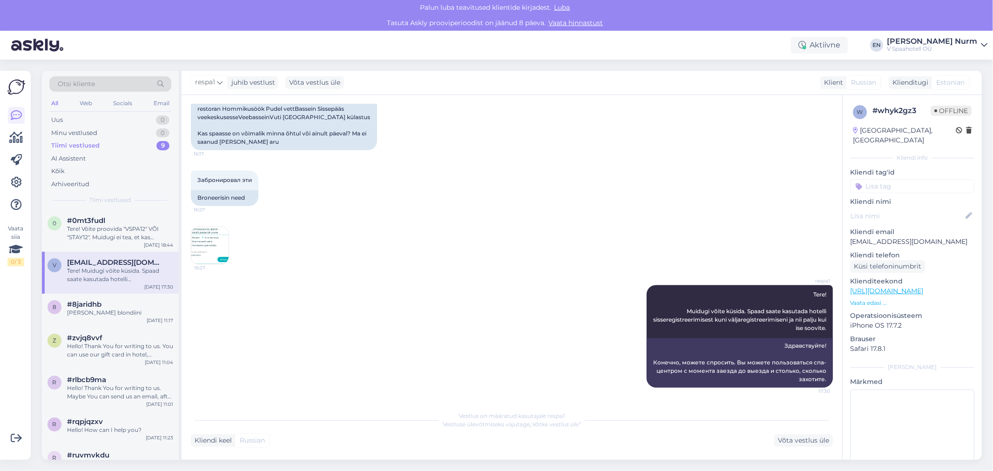
drag, startPoint x: 695, startPoint y: 310, endPoint x: 826, endPoint y: 326, distance: 131.4
click at [826, 326] on div "Vestlus algas Sep 10 2025 Здравствуйте, у нас подарочная карта в размере 500 ев…" at bounding box center [516, 251] width 651 height 294
click at [799, 328] on span "Tere! Muidugi võite küsida. Spaad saate kasutada hotelli sisseregistreerimisest…" at bounding box center [740, 312] width 175 height 41
drag, startPoint x: 726, startPoint y: 319, endPoint x: 797, endPoint y: 326, distance: 71.6
click at [797, 326] on span "Tere! Muidugi võite küsida. Spaad saate kasutada hotelli sisseregistreerimisest…" at bounding box center [740, 312] width 175 height 41
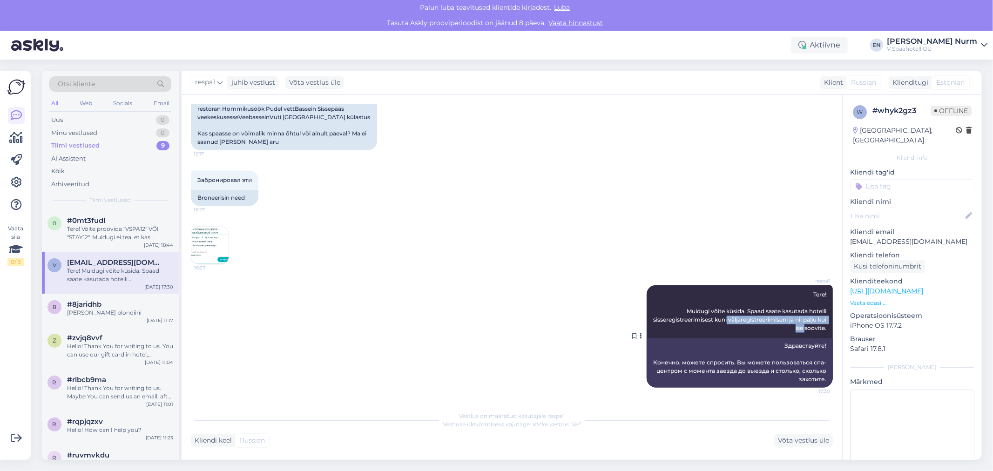
click at [763, 324] on div "respa1 Tere! Muidugi võite küsida. Spaad saate kasutada hotelli sisseregistreer…" at bounding box center [740, 312] width 186 height 53
drag, startPoint x: 675, startPoint y: 323, endPoint x: 804, endPoint y: 323, distance: 129.0
click at [804, 323] on span "Tere! Muidugi võite küsida. Spaad saate kasutada hotelli sisseregistreerimisest…" at bounding box center [740, 312] width 175 height 41
click at [212, 239] on img at bounding box center [209, 245] width 37 height 37
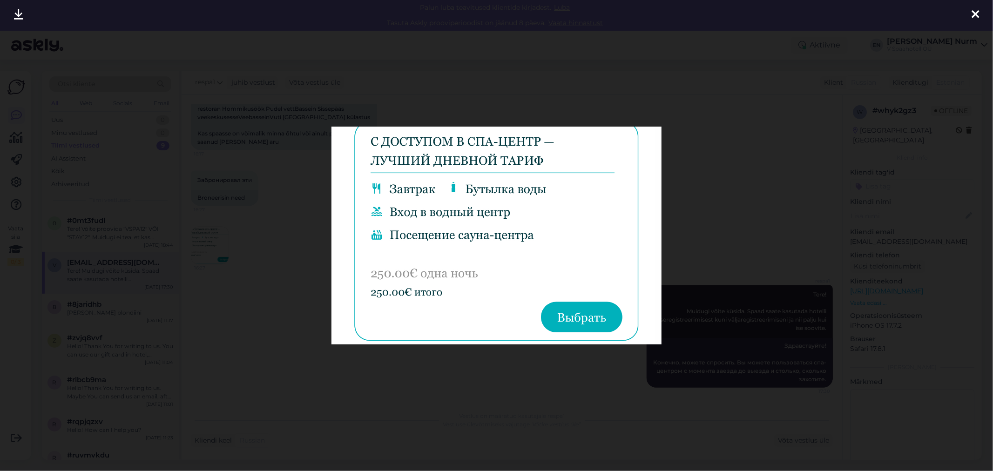
click at [974, 15] on icon at bounding box center [975, 15] width 7 height 12
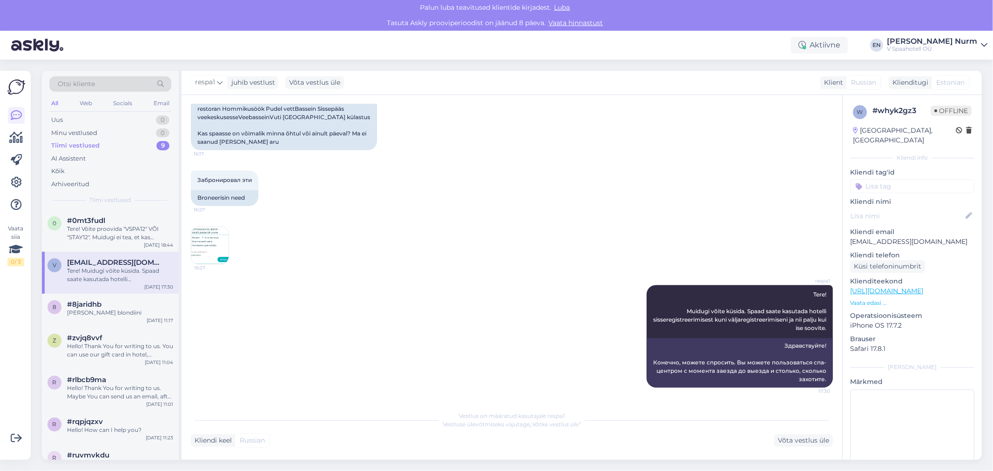
click at [602, 214] on div "Забронировал эти 16:27 Broneerisin need 16:27" at bounding box center [512, 218] width 642 height 115
click at [78, 117] on div "Uus 1" at bounding box center [110, 120] width 122 height 13
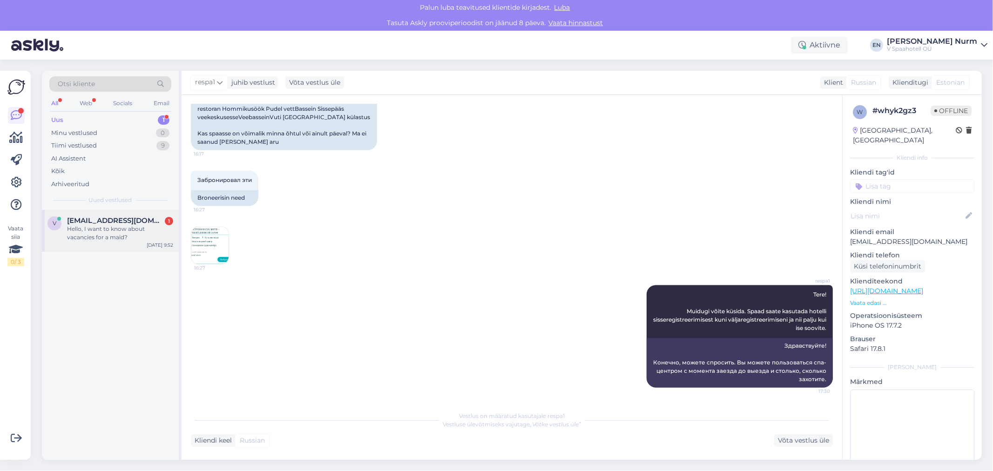
click at [95, 236] on div "Hello, I want to know about vacancies for a maid?" at bounding box center [120, 233] width 106 height 17
